Goal: Navigation & Orientation: Find specific page/section

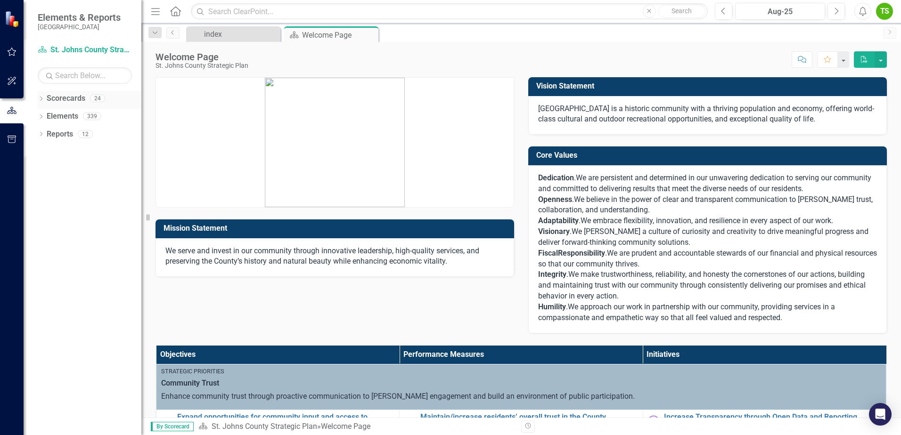
click at [40, 100] on icon "Dropdown" at bounding box center [41, 99] width 7 height 5
click at [46, 116] on icon "Dropdown" at bounding box center [45, 116] width 7 height 6
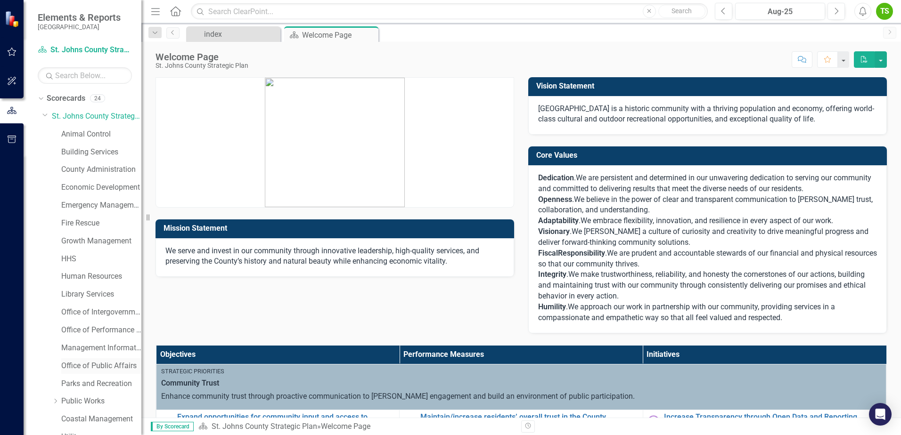
click at [95, 365] on link "Office of Public Affairs" at bounding box center [101, 366] width 80 height 11
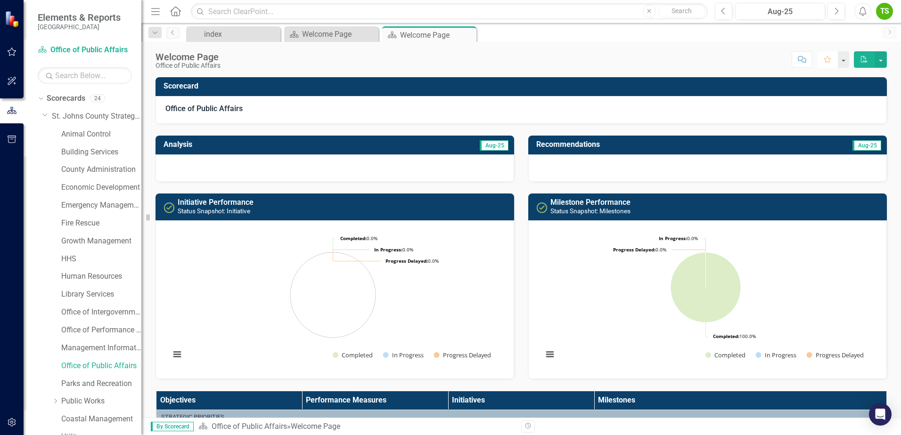
click at [825, 59] on icon "Favorite" at bounding box center [827, 59] width 8 height 7
click at [846, 59] on button "button" at bounding box center [843, 59] width 12 height 16
click at [825, 97] on link "Home Set As Home" at bounding box center [809, 94] width 78 height 17
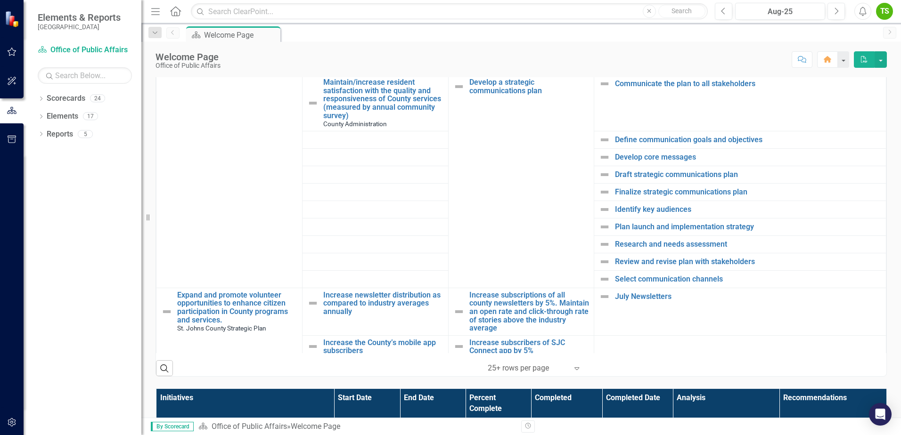
scroll to position [567, 0]
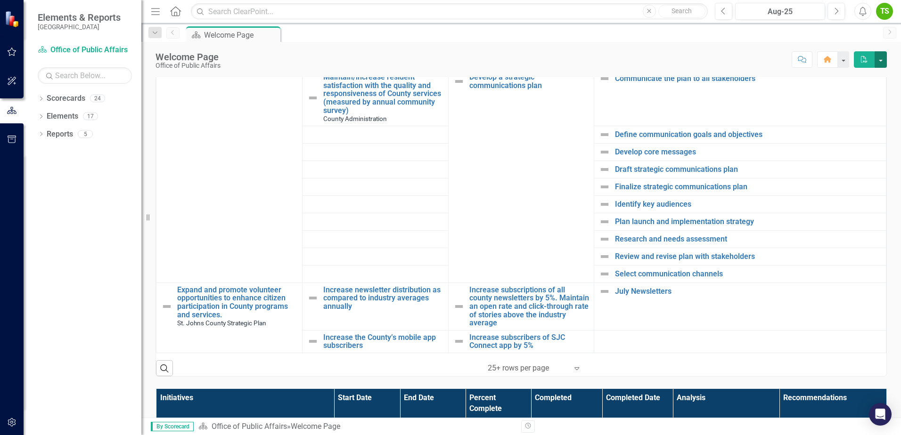
click at [880, 64] on button "button" at bounding box center [881, 59] width 12 height 16
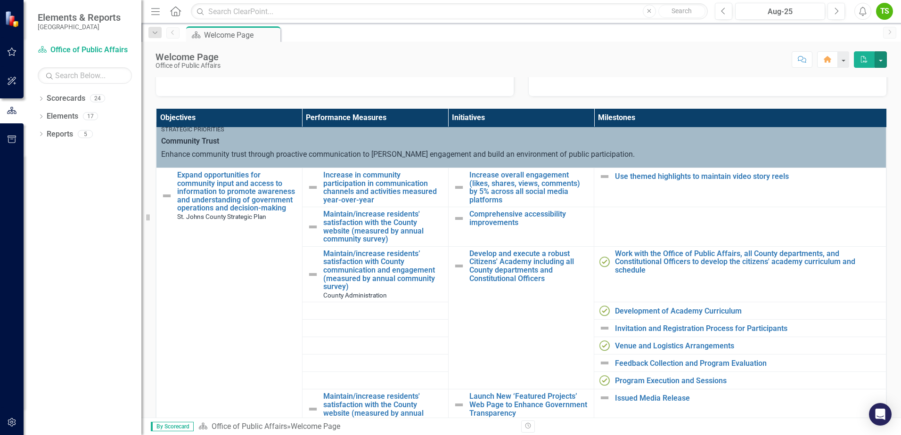
scroll to position [0, 0]
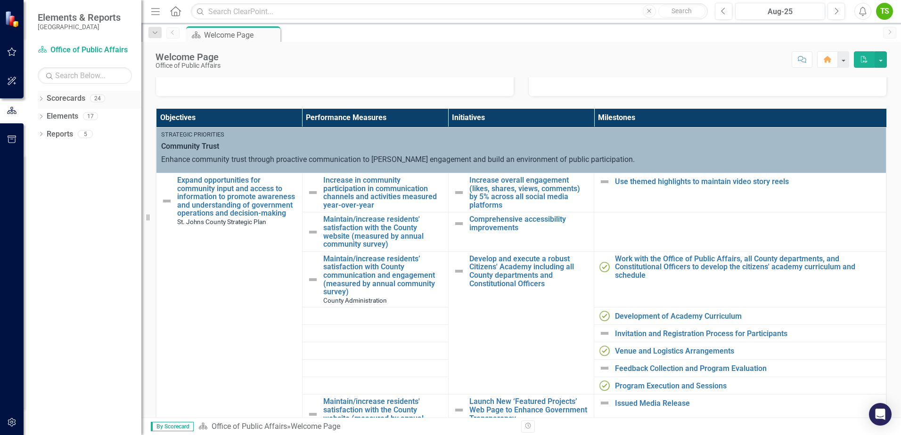
click at [44, 101] on icon "Dropdown" at bounding box center [41, 99] width 7 height 5
click at [47, 118] on icon "Dropdown" at bounding box center [45, 116] width 7 height 6
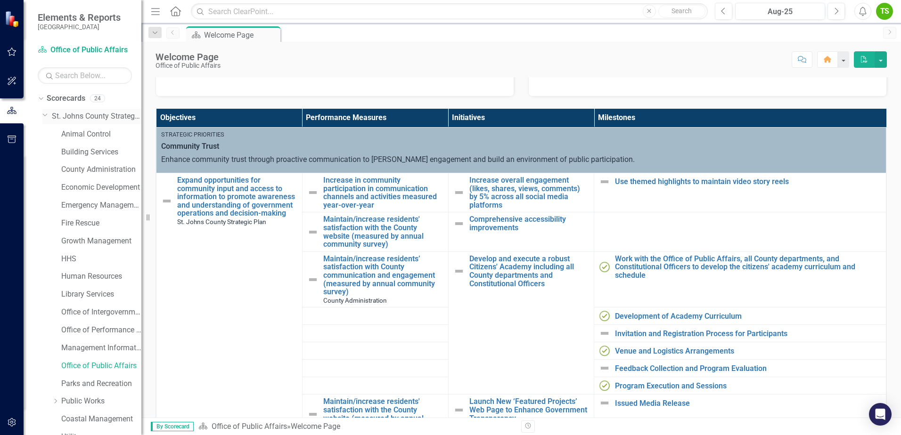
click at [47, 118] on icon "Dropdown" at bounding box center [45, 114] width 6 height 7
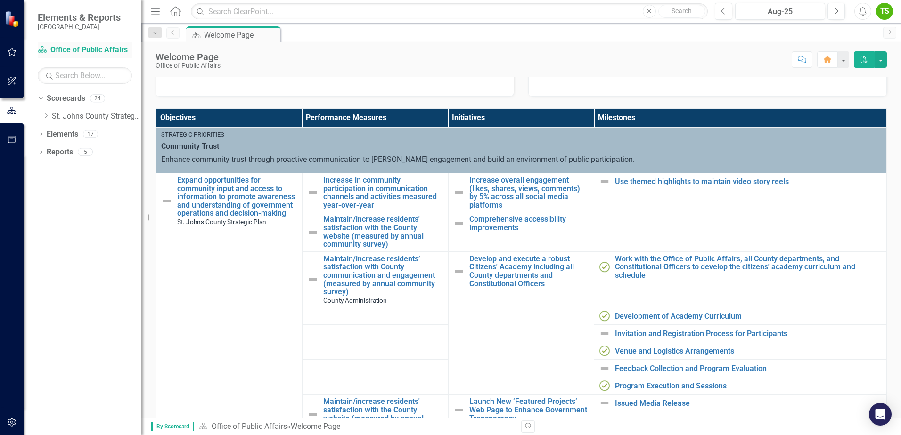
click at [82, 50] on link "Scorecard Office of Public Affairs" at bounding box center [85, 50] width 94 height 11
click at [79, 49] on link "Scorecard Office of Public Affairs" at bounding box center [85, 50] width 94 height 11
click at [79, 47] on link "Scorecard Office of Public Affairs" at bounding box center [85, 50] width 94 height 11
click at [412, 280] on link "Maintain/increase residents’ satisfaction with County communication and engagem…" at bounding box center [383, 275] width 120 height 41
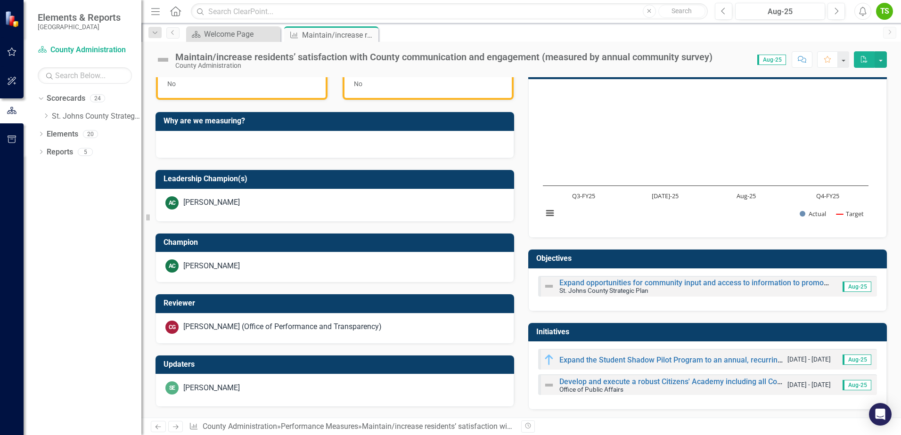
scroll to position [289, 0]
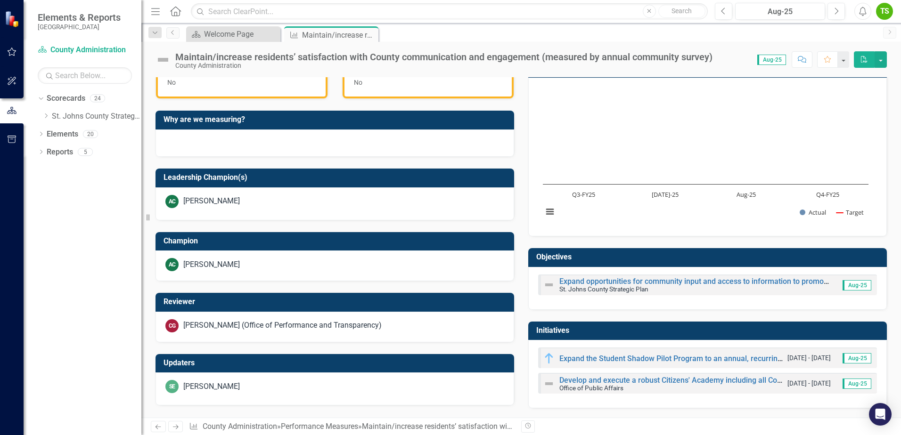
click at [584, 330] on h3 "Initiatives" at bounding box center [709, 331] width 346 height 8
